Goal: Navigation & Orientation: Find specific page/section

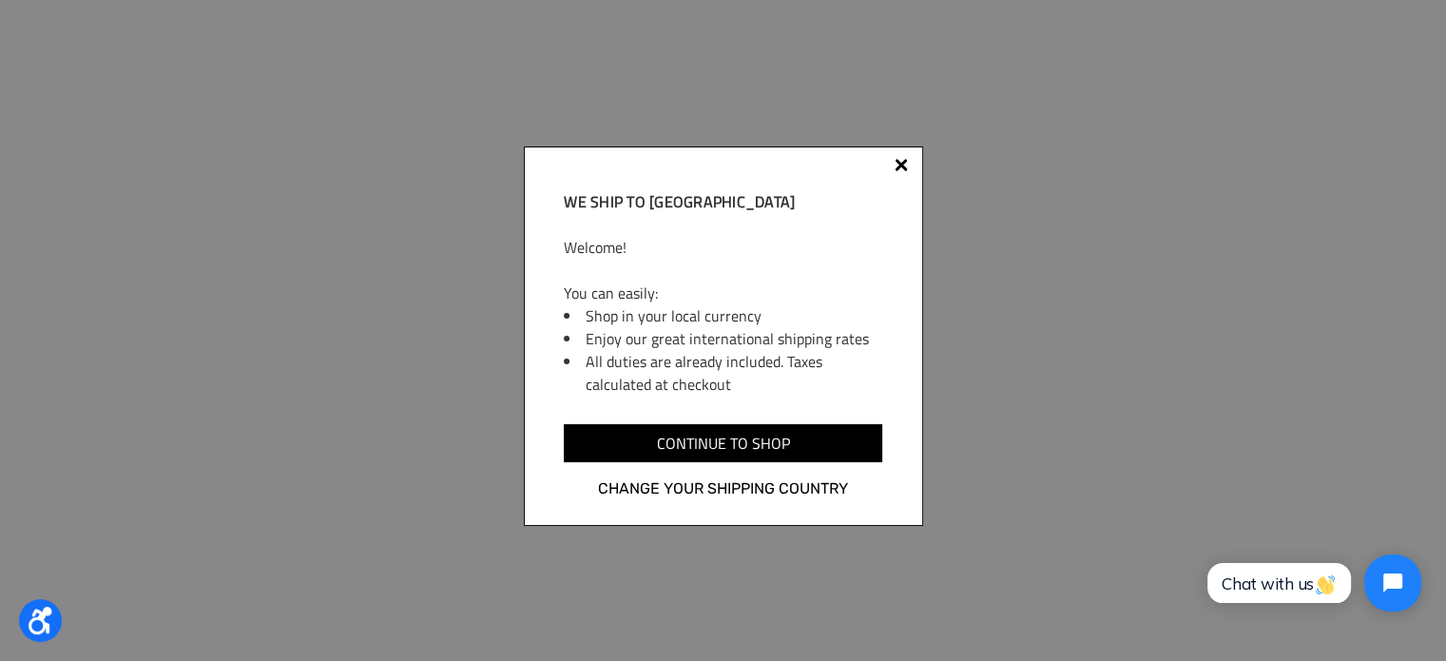
click at [908, 160] on div "We ship to Canada Welcome! You can easily: Shop in your local currency Enjoy ou…" at bounding box center [723, 335] width 399 height 379
click at [900, 163] on div at bounding box center [901, 164] width 13 height 13
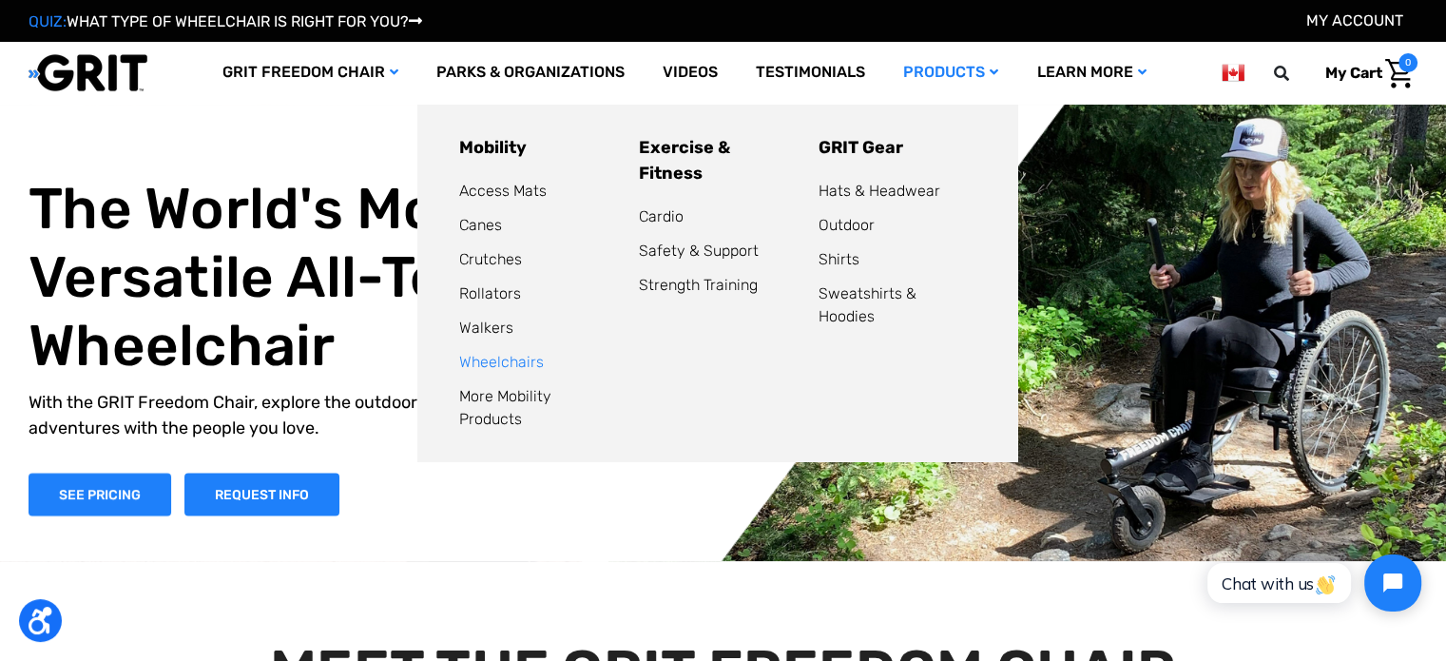
click at [486, 361] on link "Wheelchairs" at bounding box center [501, 362] width 85 height 18
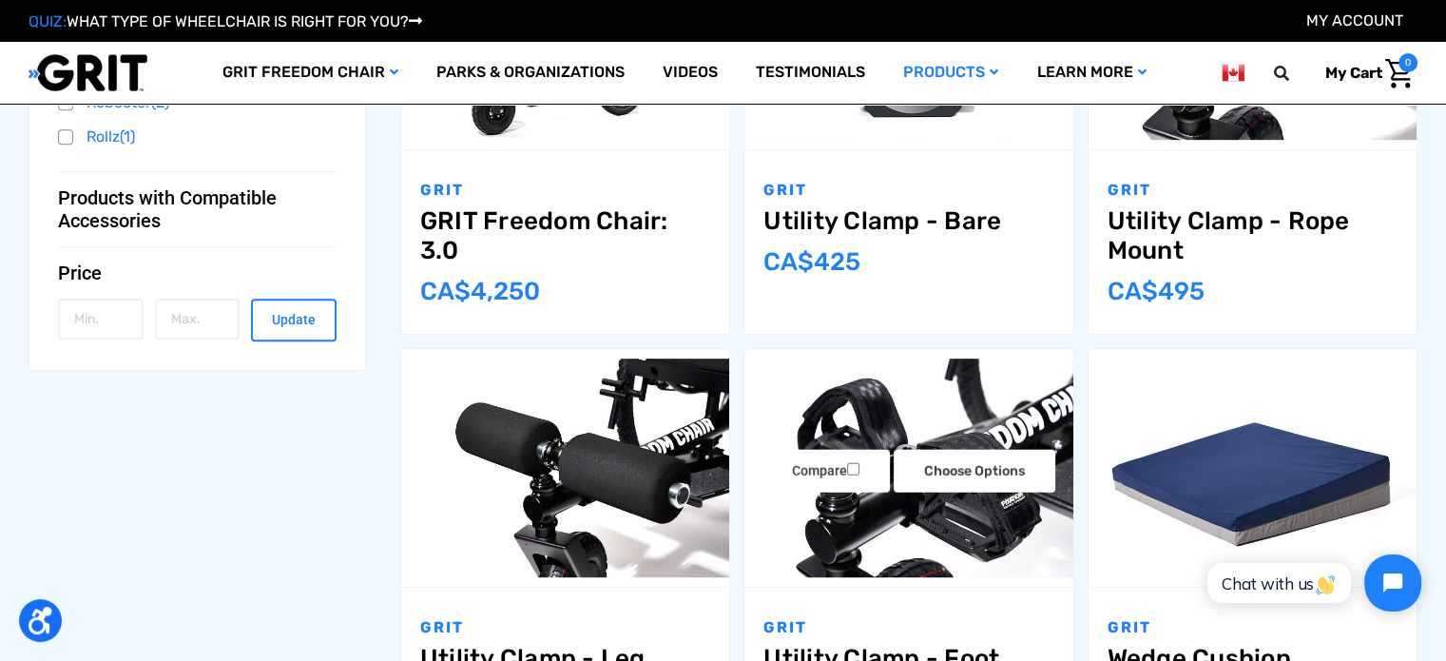
scroll to position [852, 0]
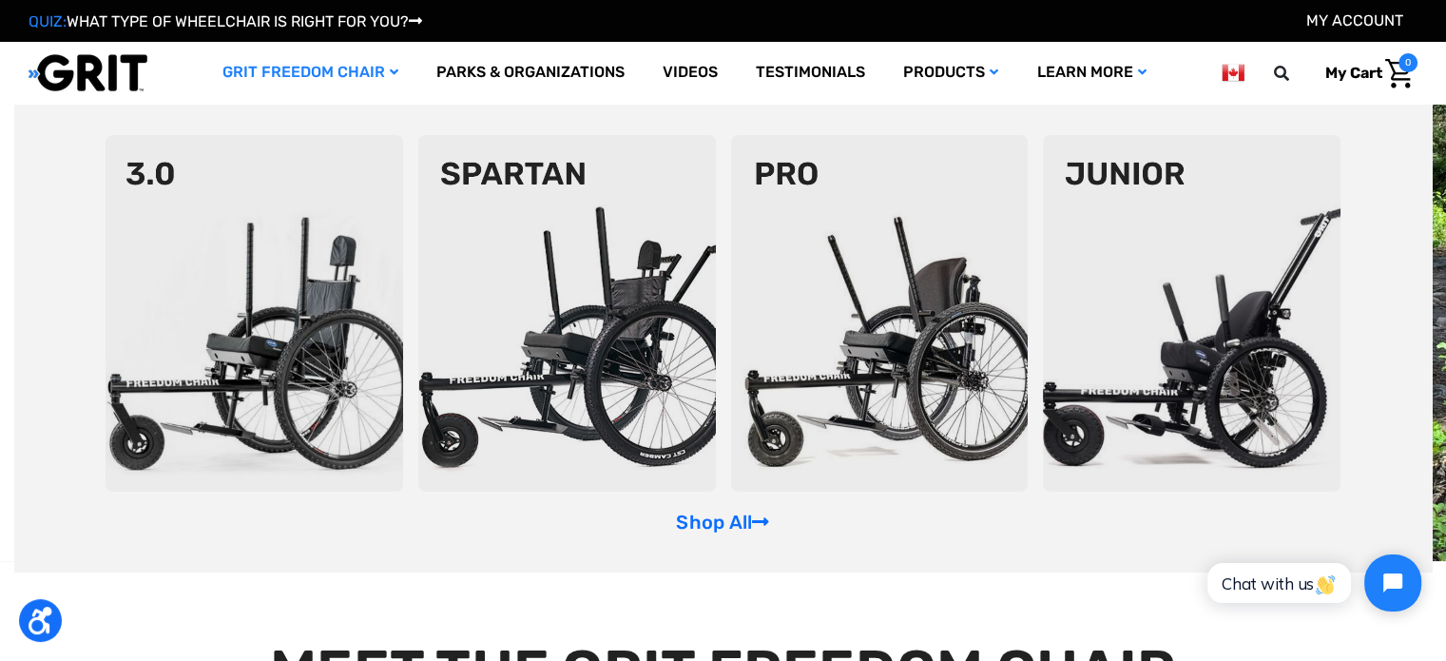
click at [390, 71] on icon "GRIT Freedom Chair" at bounding box center [394, 72] width 9 height 13
